Goal: Use online tool/utility: Utilize a website feature to perform a specific function

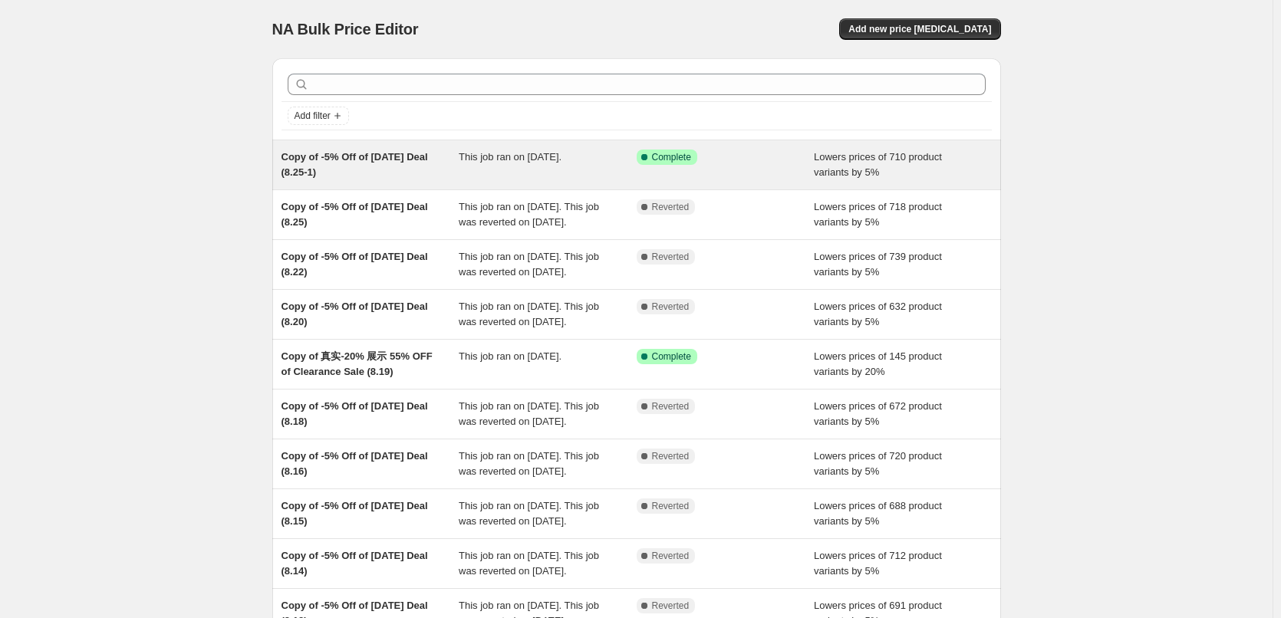
click at [459, 166] on div "Copy of -5% Off of [DATE] Deal (8.25-1)" at bounding box center [370, 165] width 178 height 31
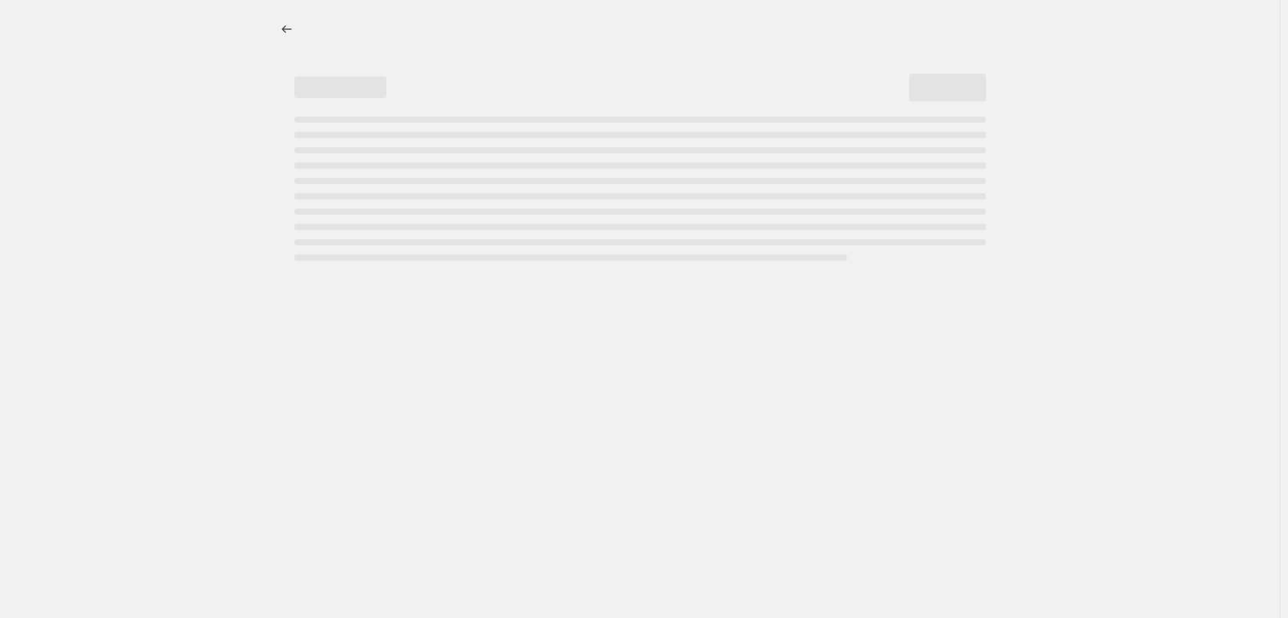
select select "percentage"
select select "pp"
select select "collection"
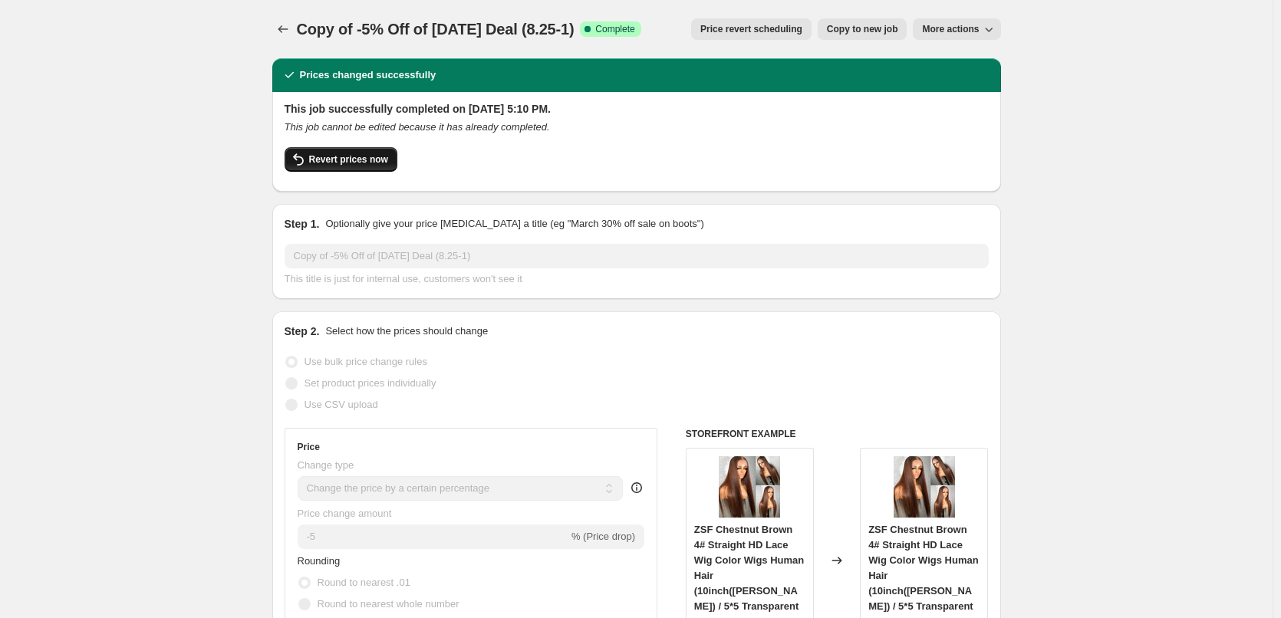
click at [346, 158] on span "Revert prices now" at bounding box center [348, 159] width 79 height 12
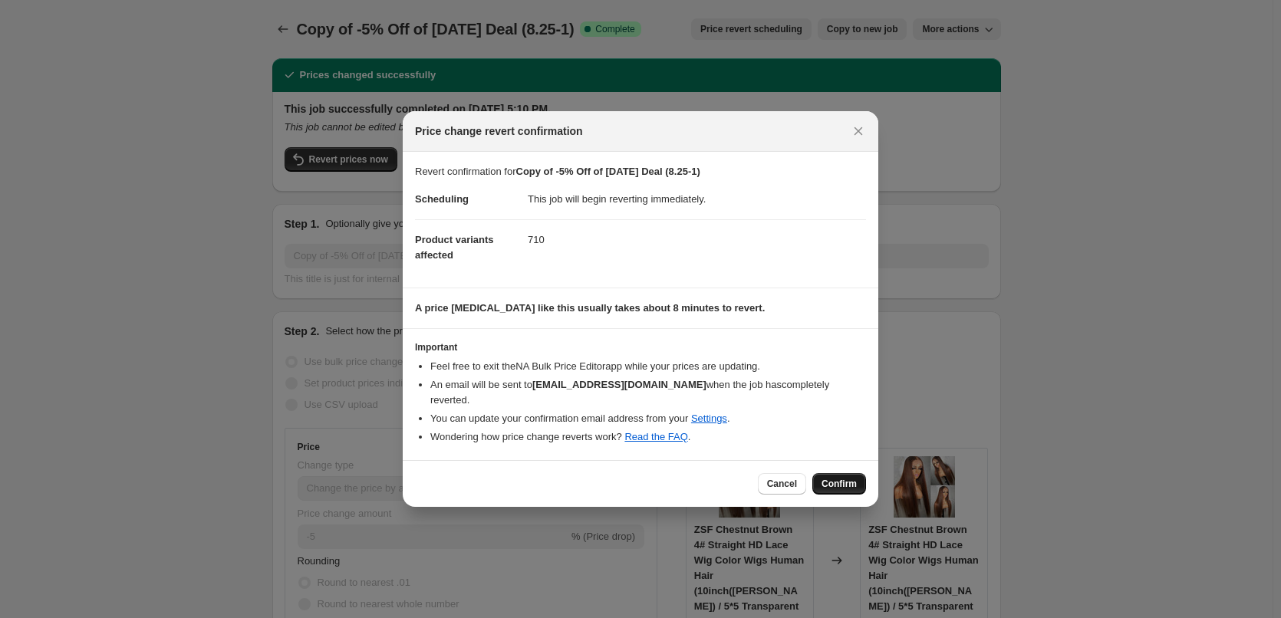
click at [847, 478] on span "Confirm" at bounding box center [838, 484] width 35 height 12
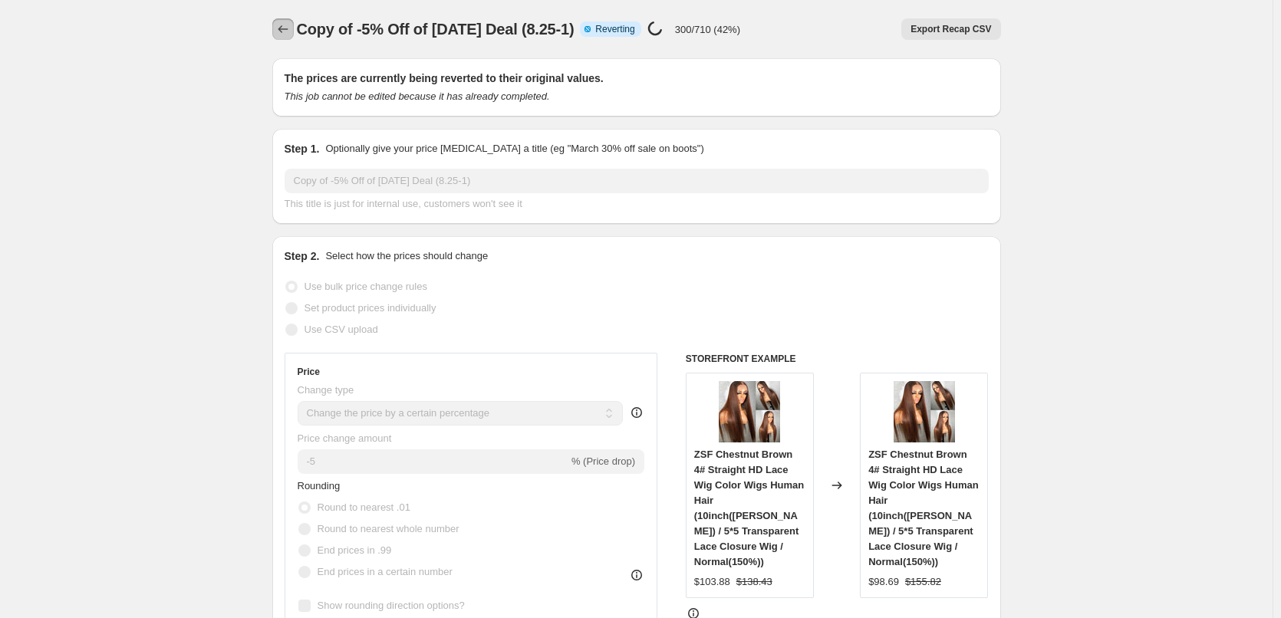
click at [289, 31] on icon "Price change jobs" at bounding box center [282, 28] width 15 height 15
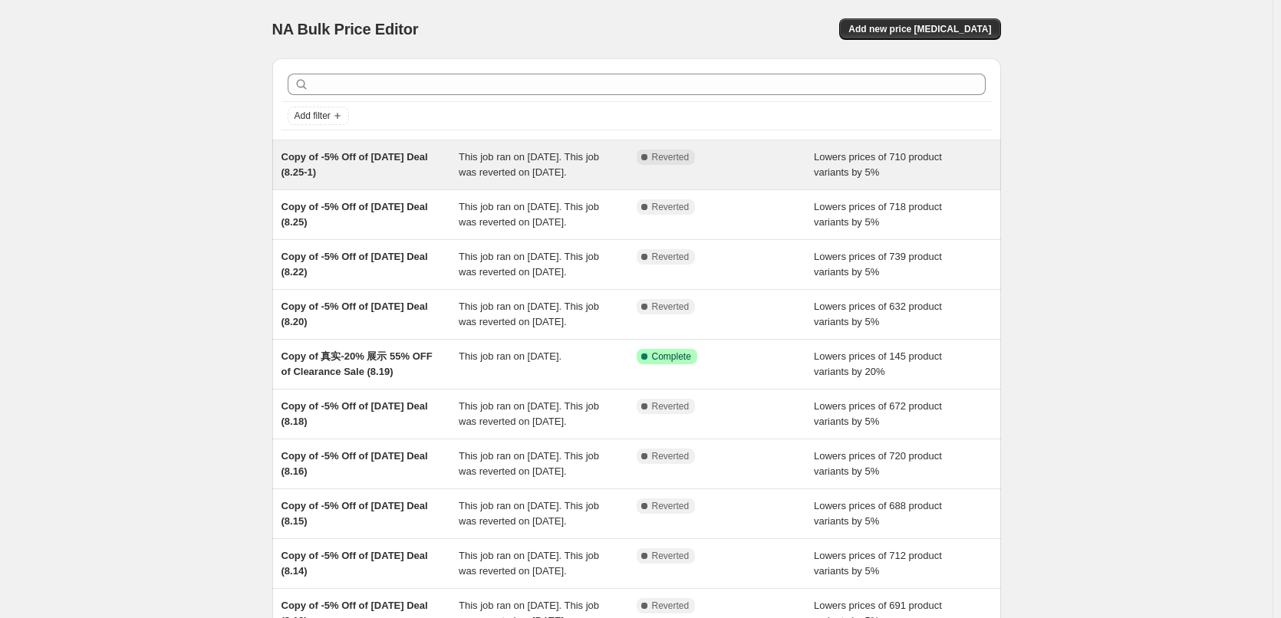
click at [419, 179] on div "Copy of -5% Off of [DATE] Deal (8.25-1)" at bounding box center [370, 165] width 178 height 31
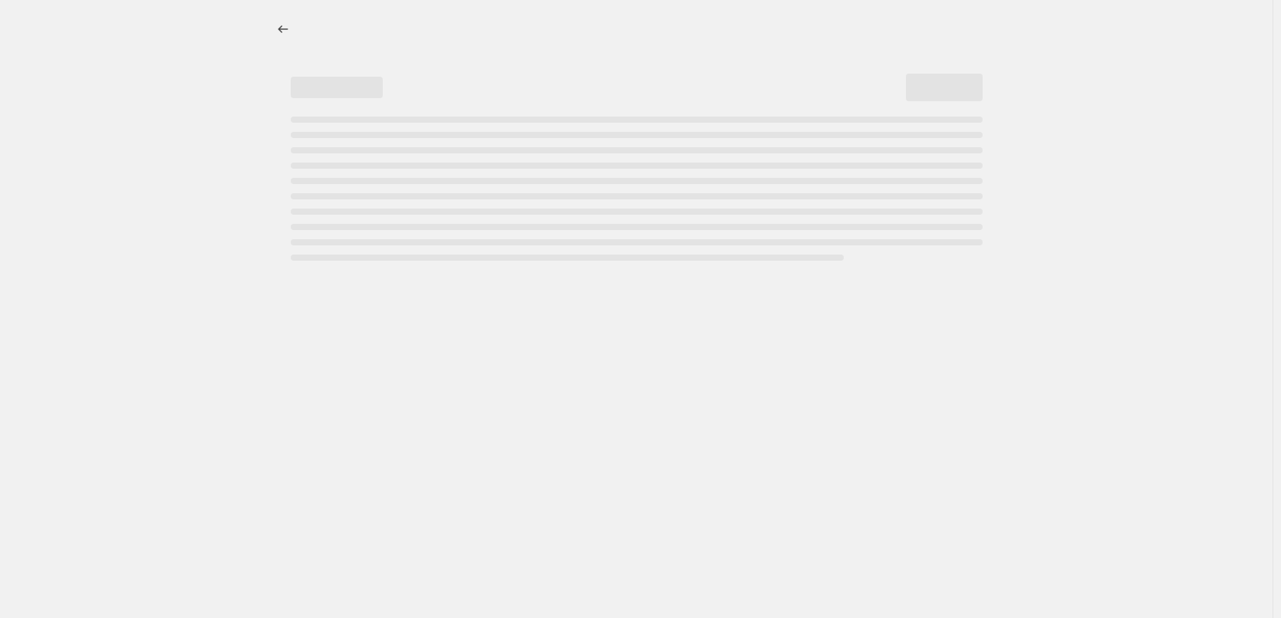
select select "percentage"
select select "pp"
select select "collection"
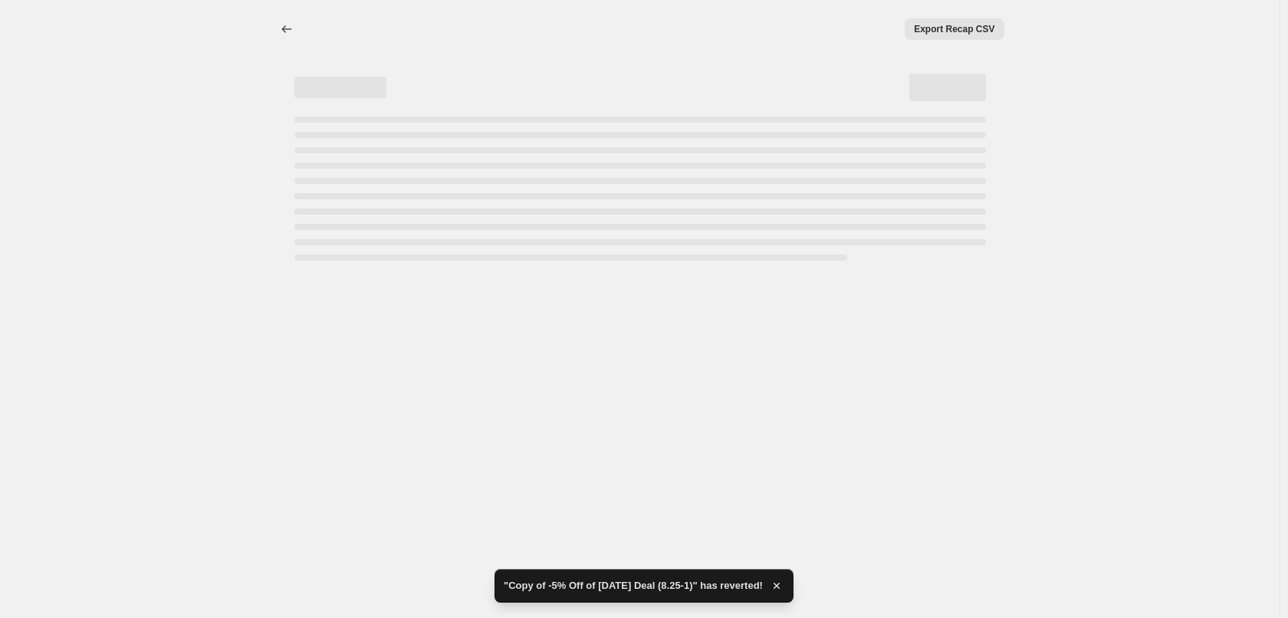
select select "percentage"
select select "pp"
select select "collection"
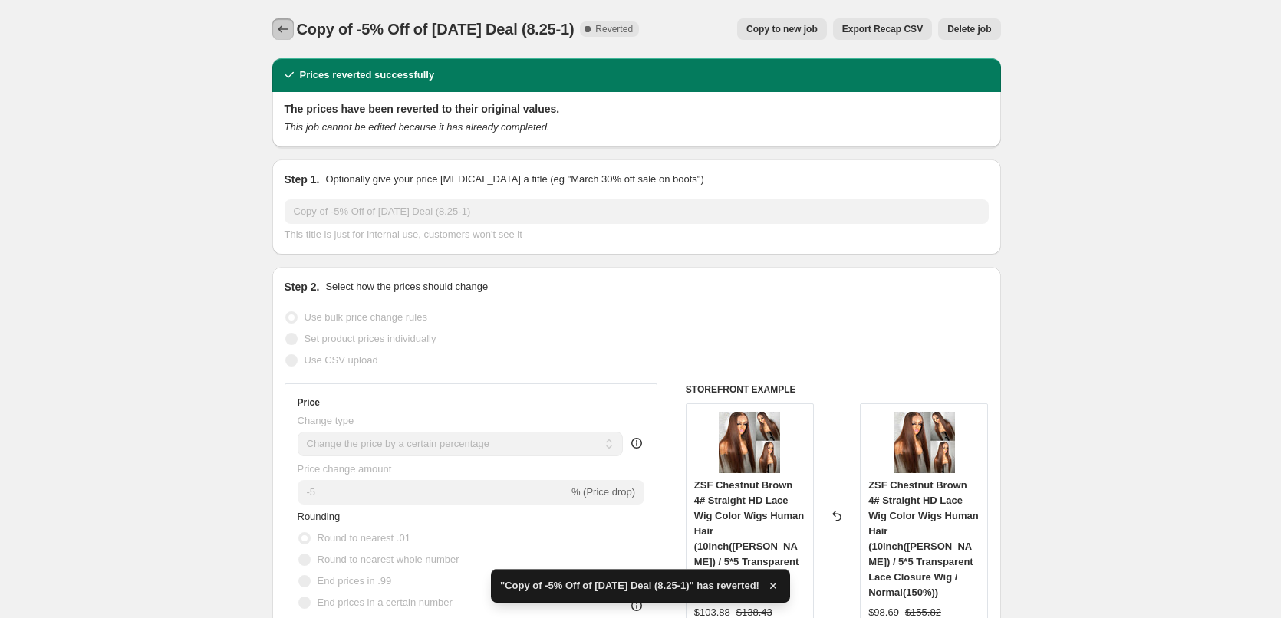
click at [288, 28] on icon "Price change jobs" at bounding box center [282, 28] width 15 height 15
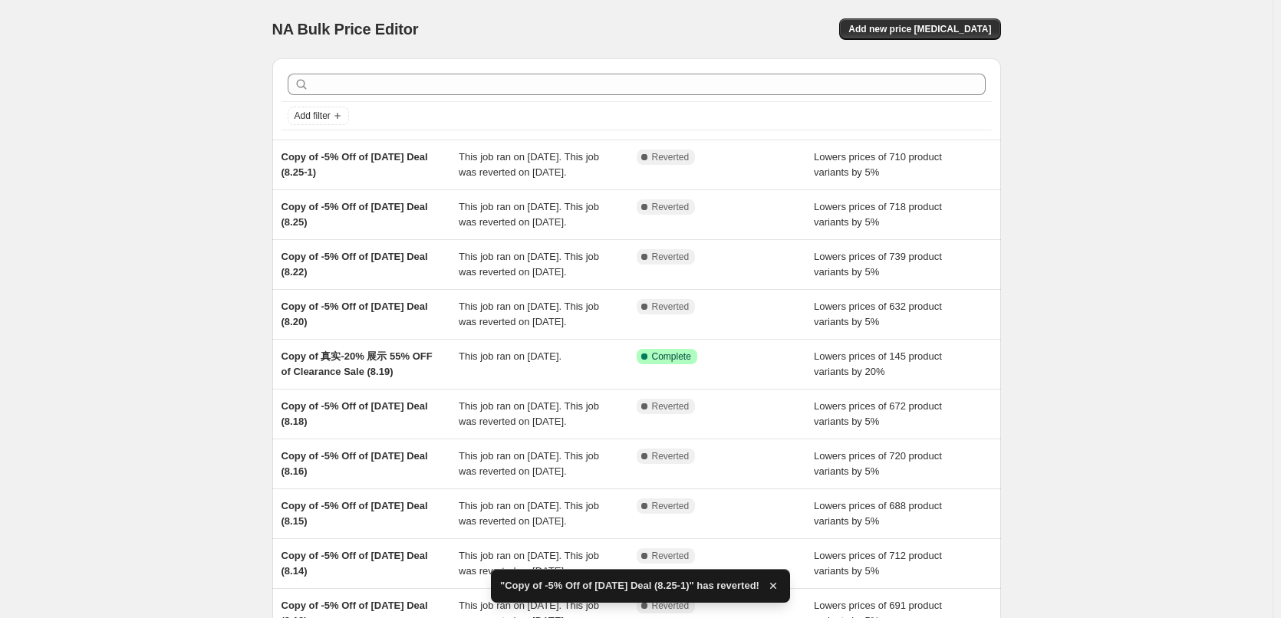
click at [228, 219] on div "NA Bulk Price Editor. This page is ready NA Bulk Price Editor Add new price [ME…" at bounding box center [636, 395] width 1272 height 790
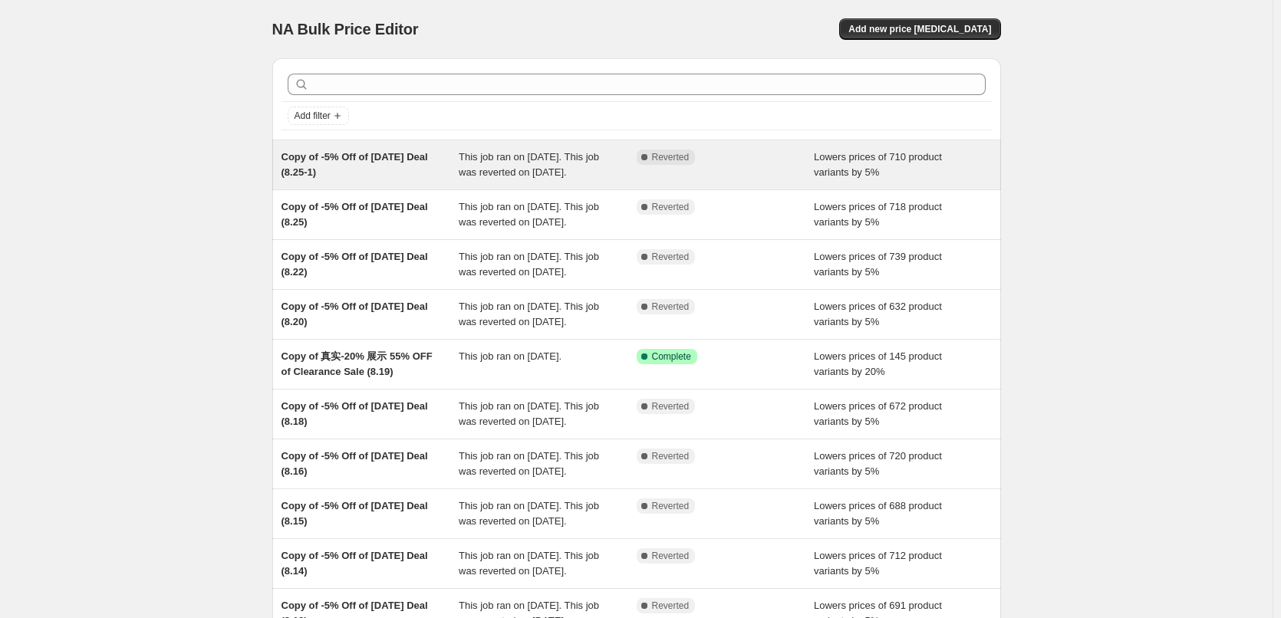
click at [734, 180] on div "Complete Reverted" at bounding box center [725, 165] width 178 height 31
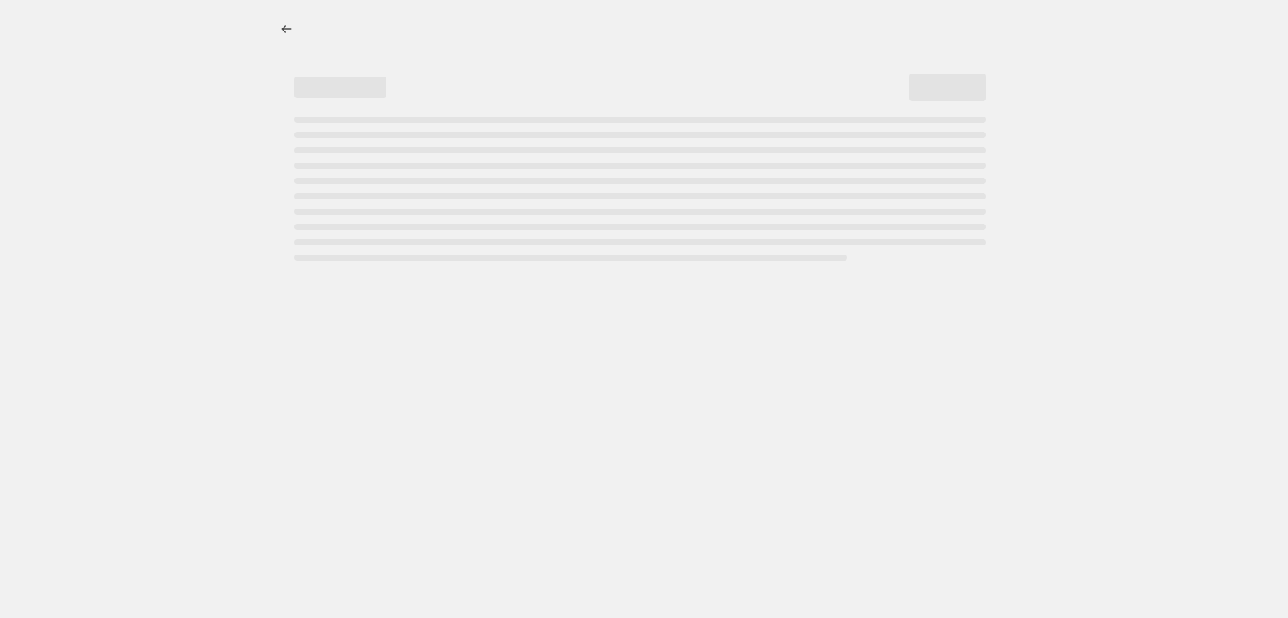
select select "percentage"
select select "pp"
select select "collection"
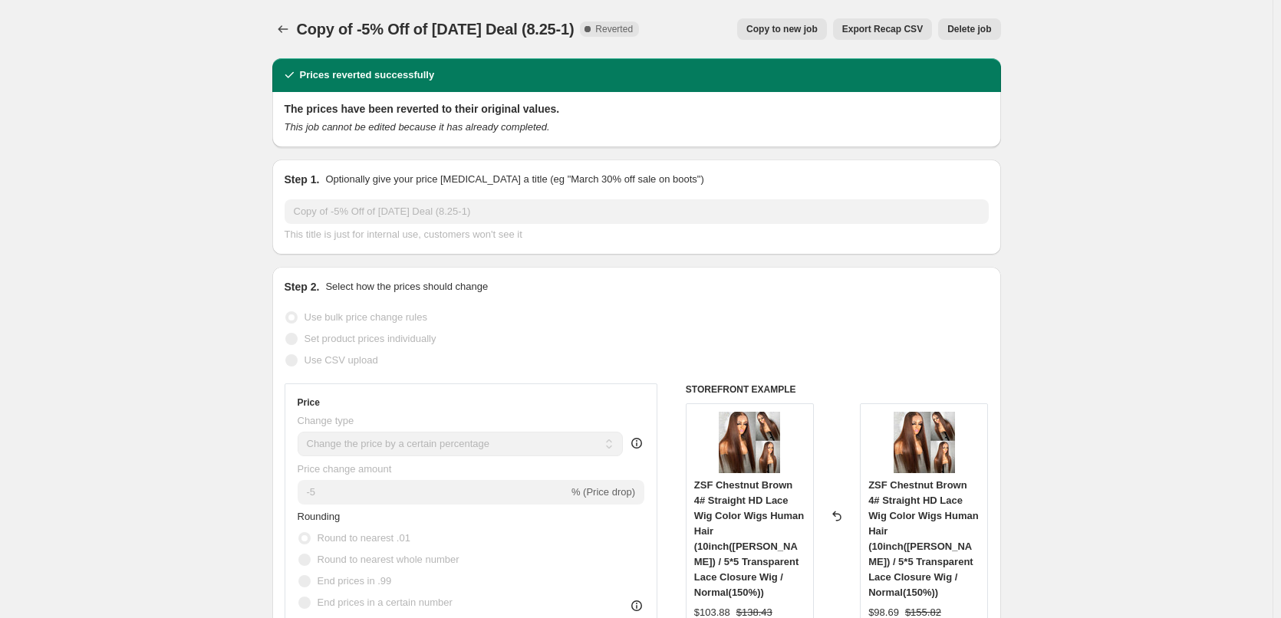
click at [794, 28] on span "Copy to new job" at bounding box center [781, 29] width 71 height 12
select select "percentage"
select select "pp"
select select "collection"
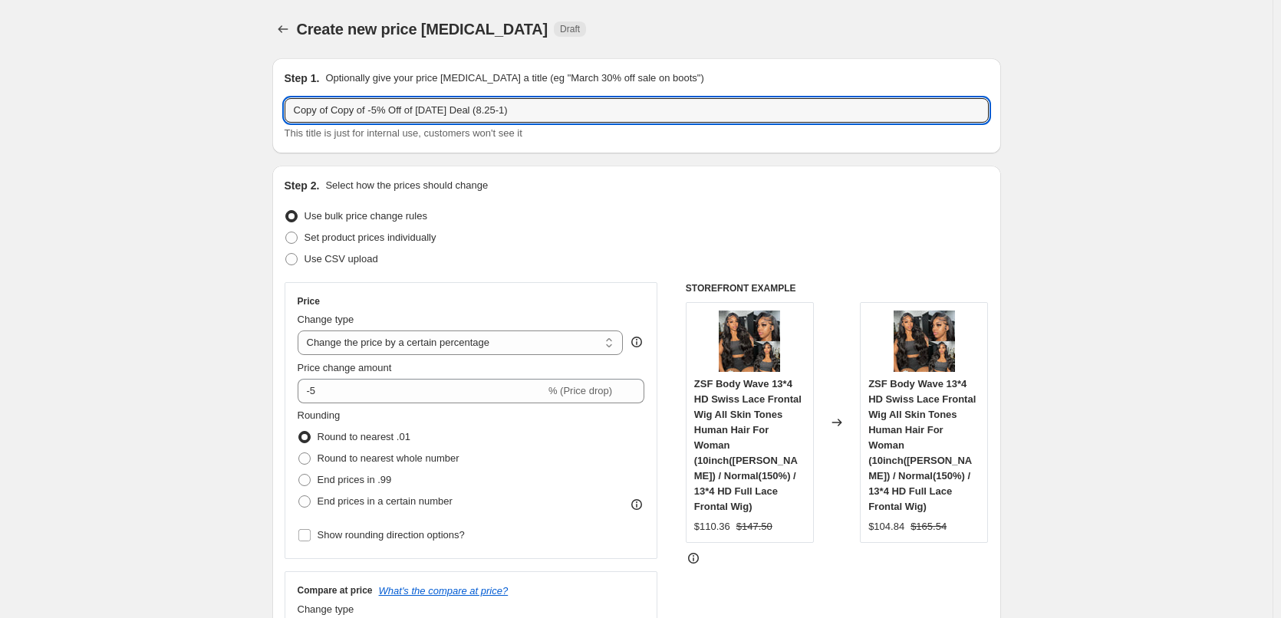
drag, startPoint x: 336, startPoint y: 115, endPoint x: 273, endPoint y: 110, distance: 63.1
click at [462, 113] on input "Copy of -5% Off of [DATE] Deal (8.25-1)" at bounding box center [636, 110] width 704 height 25
type input "Copy of -5% Off of [DATE] Deal (8.27)"
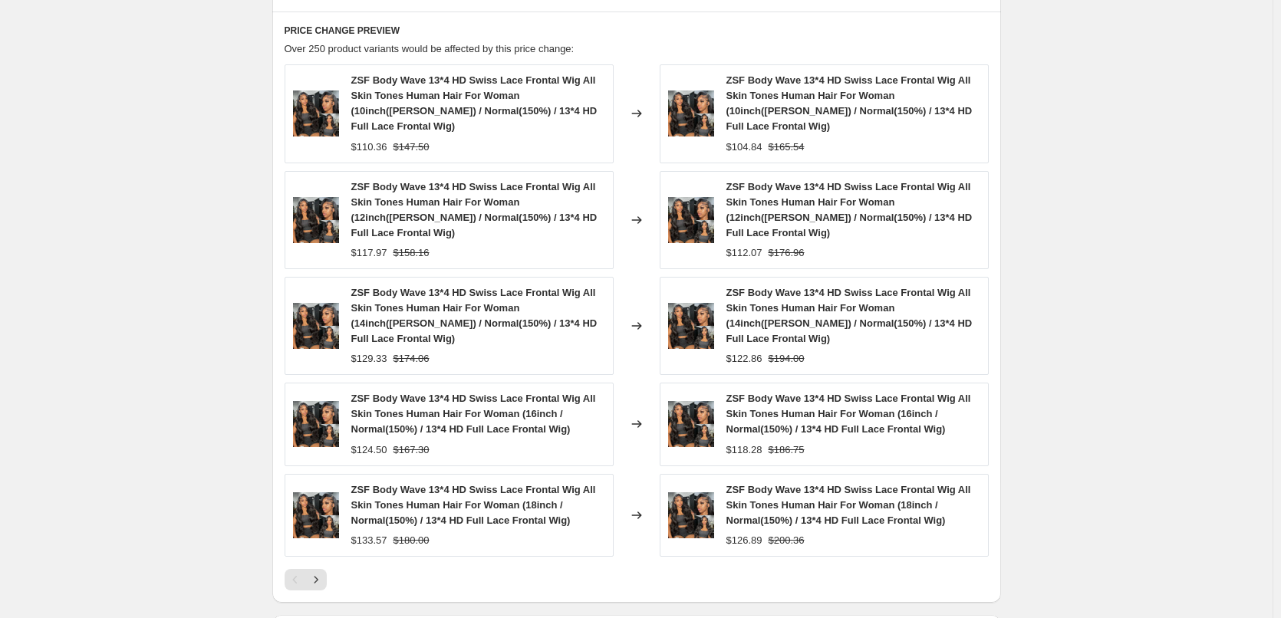
scroll to position [1400, 0]
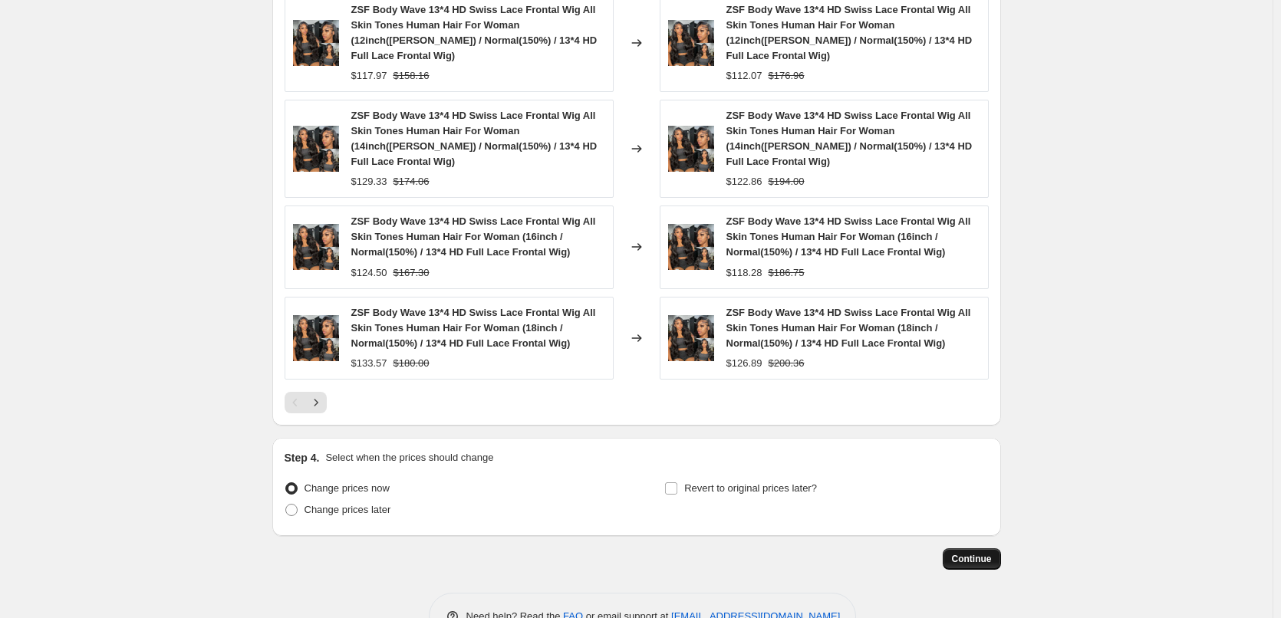
click at [957, 548] on button "Continue" at bounding box center [971, 558] width 58 height 21
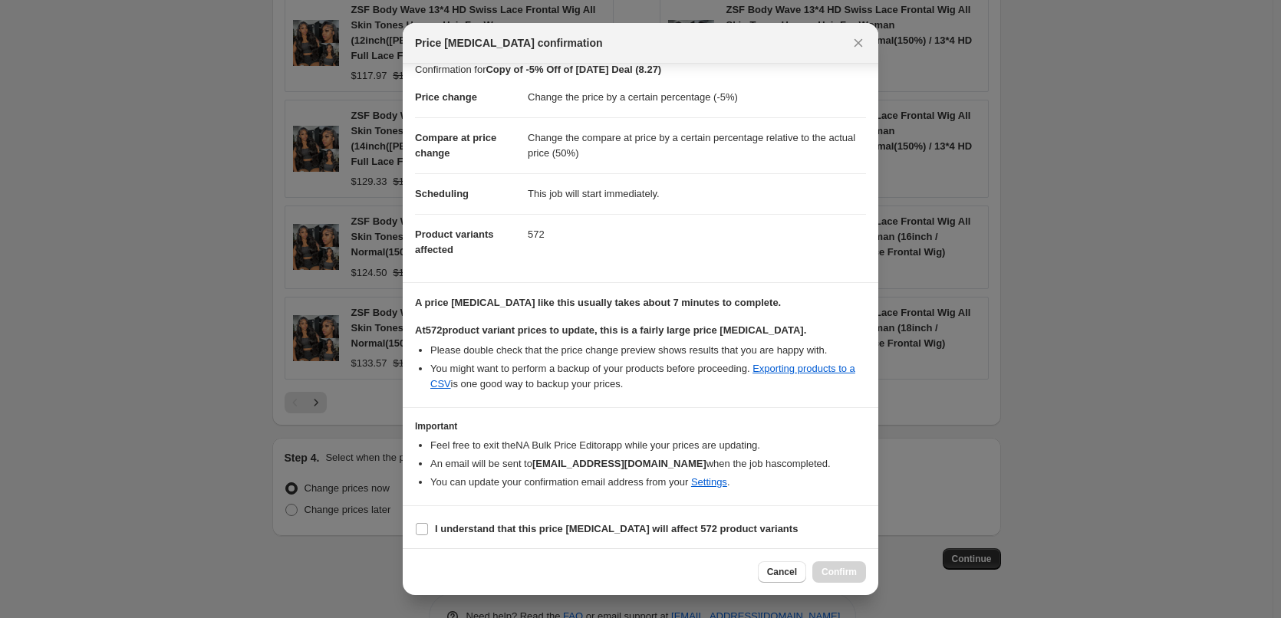
scroll to position [18, 0]
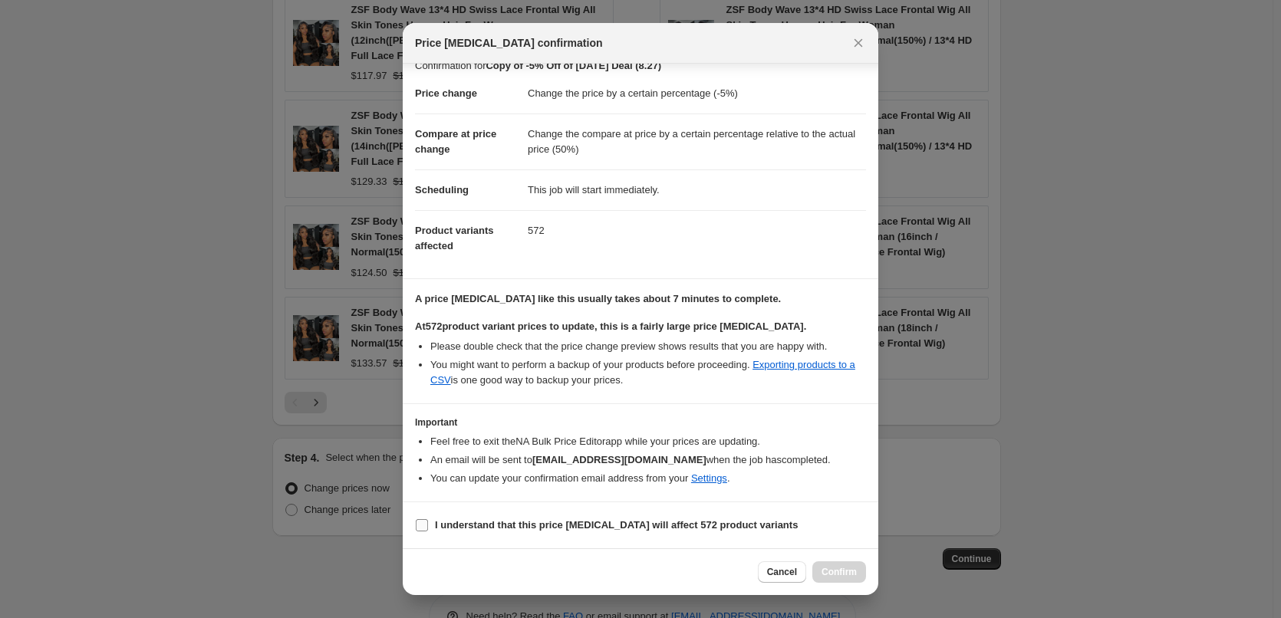
click at [422, 525] on input "I understand that this price [MEDICAL_DATA] will affect 572 product variants" at bounding box center [422, 525] width 12 height 12
checkbox input "true"
click at [835, 569] on span "Confirm" at bounding box center [838, 572] width 35 height 12
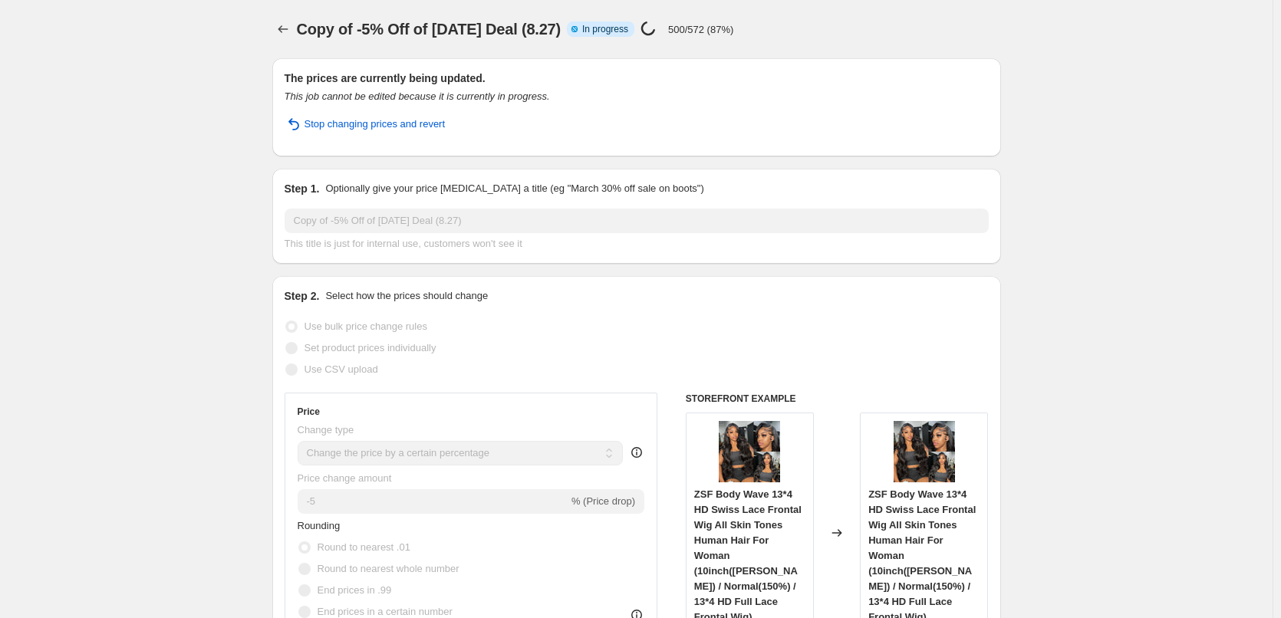
select select "percentage"
select select "pp"
select select "collection"
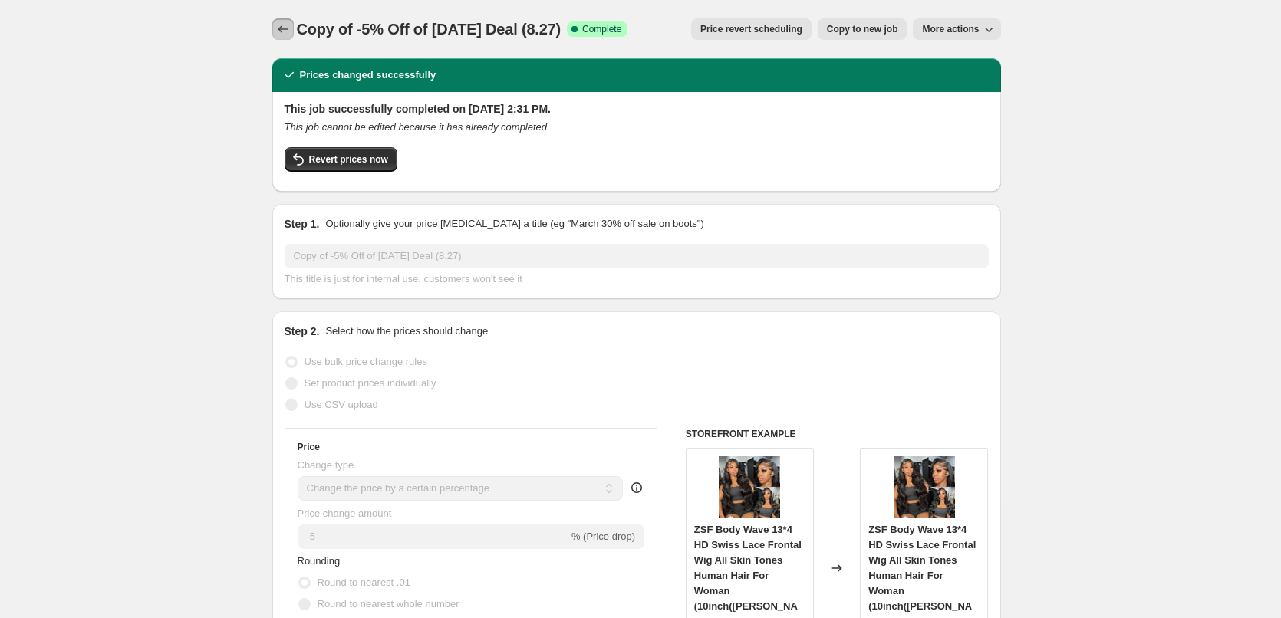
click at [284, 19] on button "Price change jobs" at bounding box center [282, 28] width 21 height 21
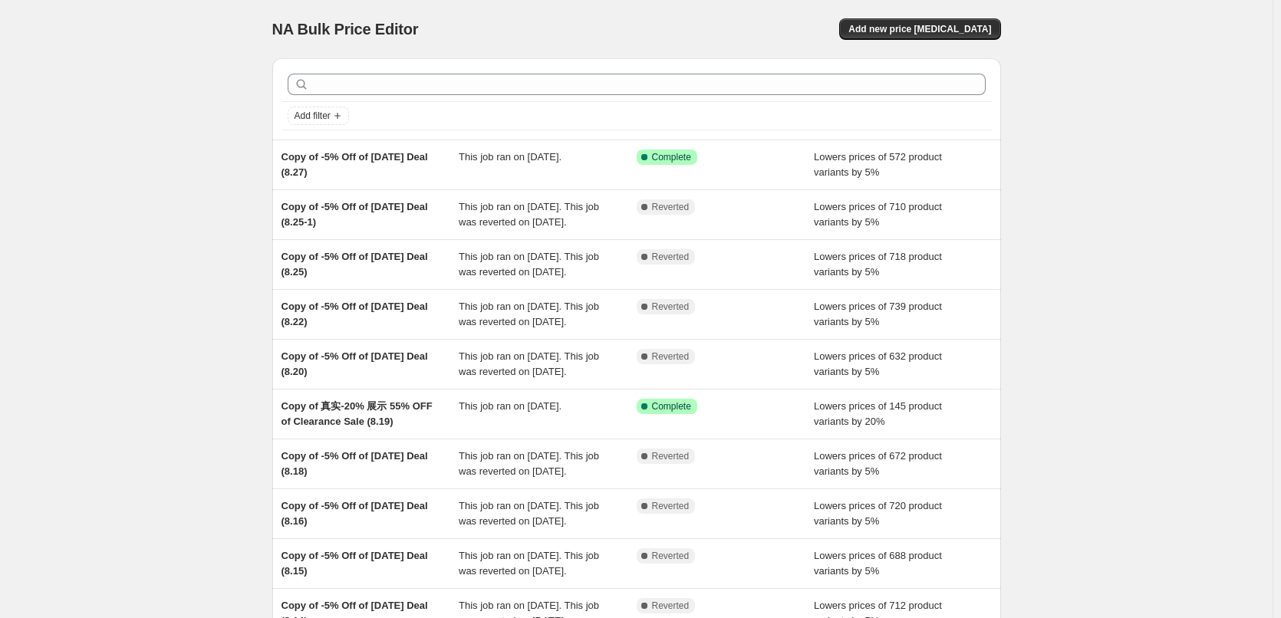
click at [206, 107] on div "NA Bulk Price Editor. This page is ready NA Bulk Price Editor Add new price [ME…" at bounding box center [636, 395] width 1272 height 790
